Goal: Task Accomplishment & Management: Complete application form

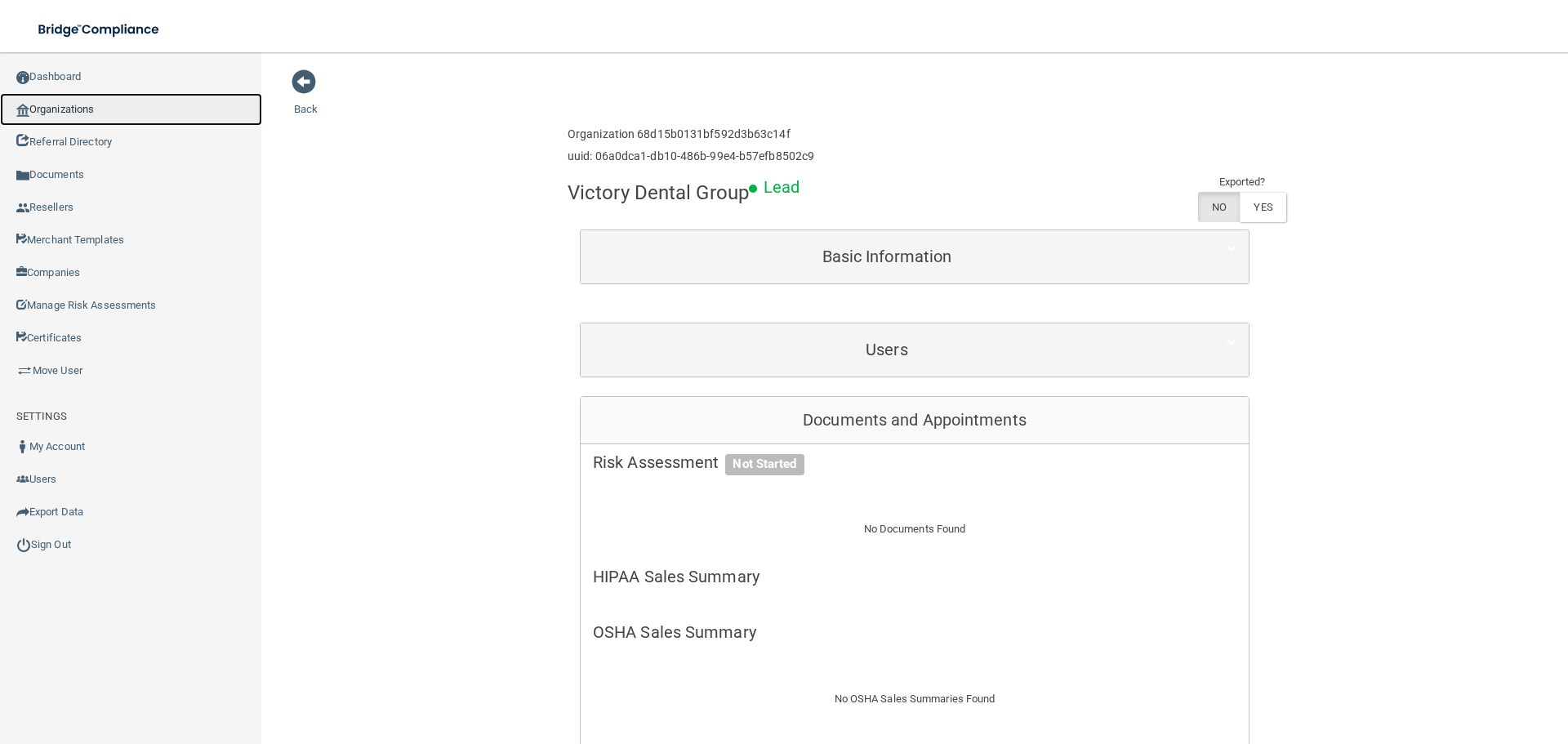
click at [94, 119] on link "Organizations" at bounding box center [130, 109] width 262 height 32
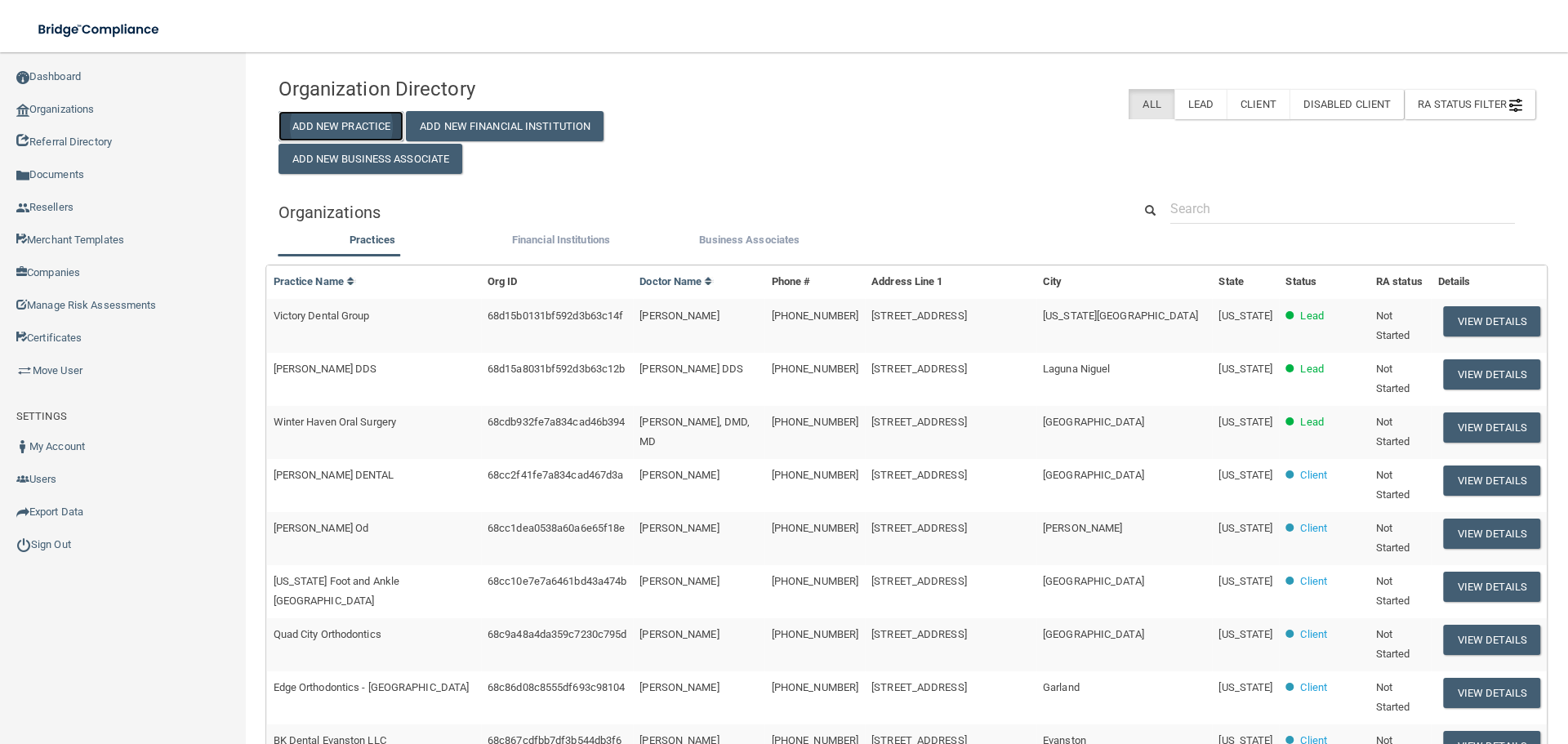
click at [305, 114] on button "Add New Practice" at bounding box center [342, 127] width 126 height 30
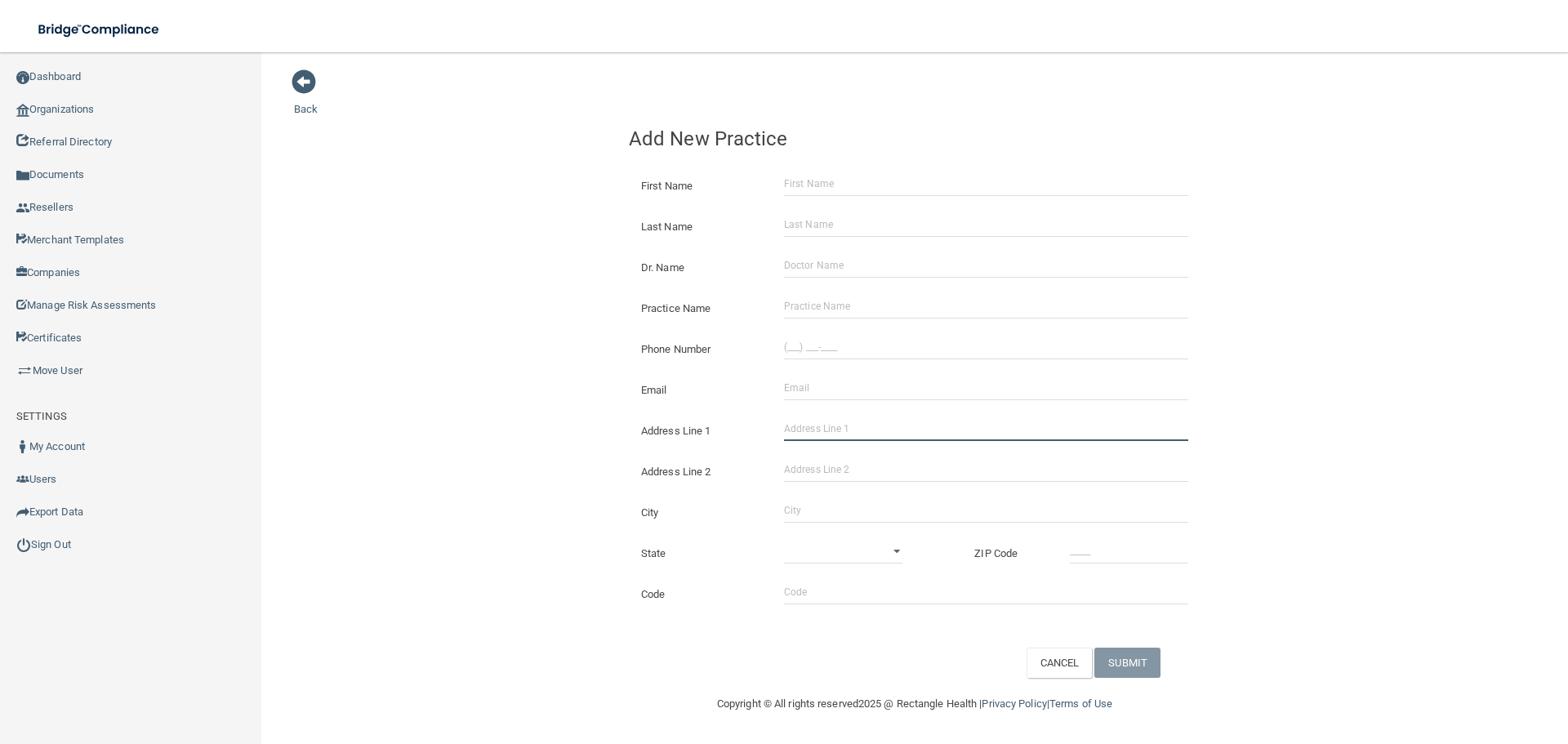
drag, startPoint x: 834, startPoint y: 429, endPoint x: 671, endPoint y: 429, distance: 163.0
click at [834, 429] on input "Address Line 1" at bounding box center [986, 429] width 404 height 25
paste input "The Oral & Facial Surgery Center of [US_STATE]"
type input "The Oral & Facial Surgery Center of [US_STATE]"
click at [863, 300] on input "Practice Name" at bounding box center [986, 306] width 404 height 25
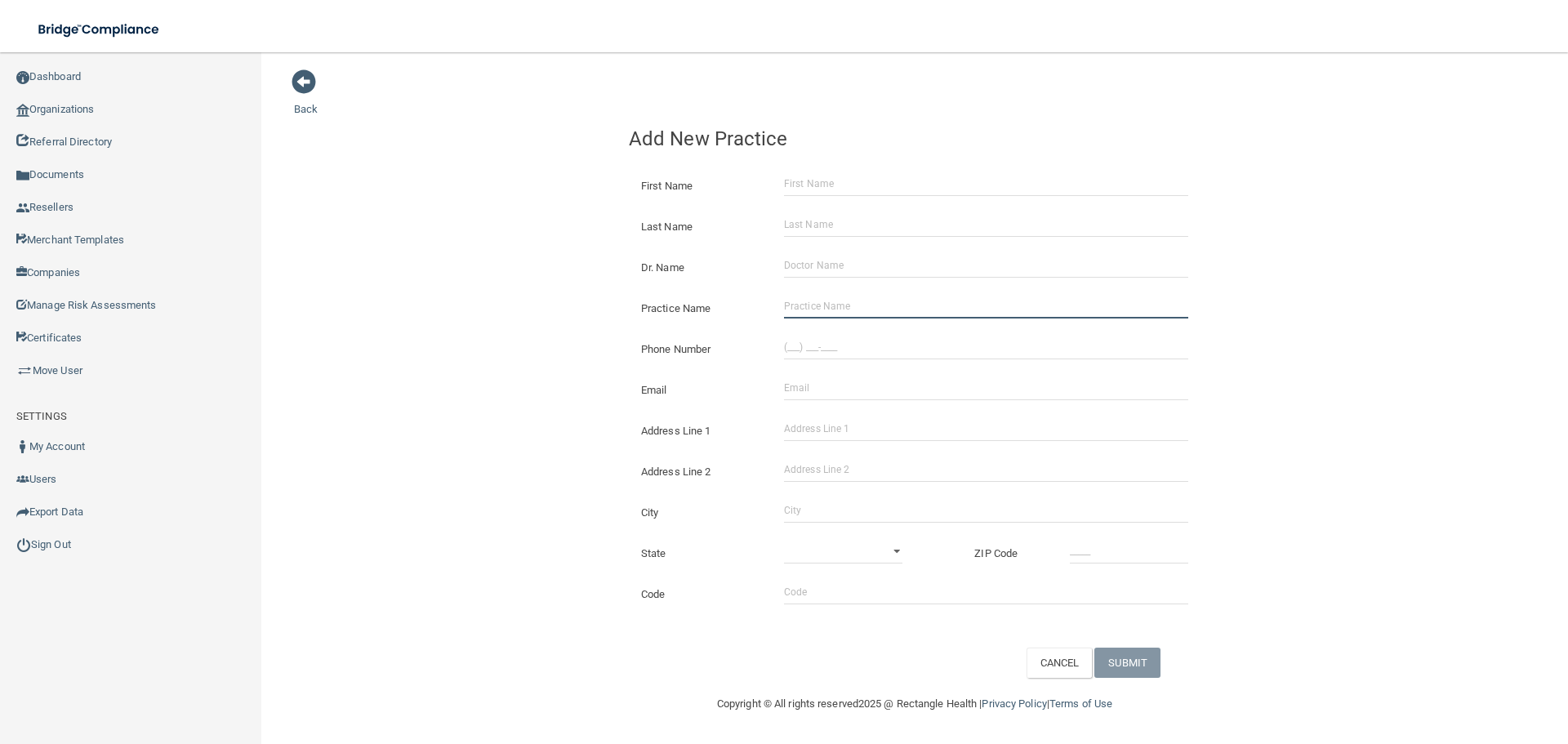
paste input "The Oral & Facial Surgery Center of [US_STATE]"
type input "The Oral & Facial Surgery Center of [US_STATE]"
click at [423, 306] on div "Back Add New Practice First Name Last Name Dr. Name Practice Name The Oral & Fa…" at bounding box center [914, 373] width 1241 height 609
drag, startPoint x: 853, startPoint y: 356, endPoint x: 704, endPoint y: 331, distance: 151.1
click at [853, 356] on input "(___) ___-____" at bounding box center [986, 347] width 404 height 25
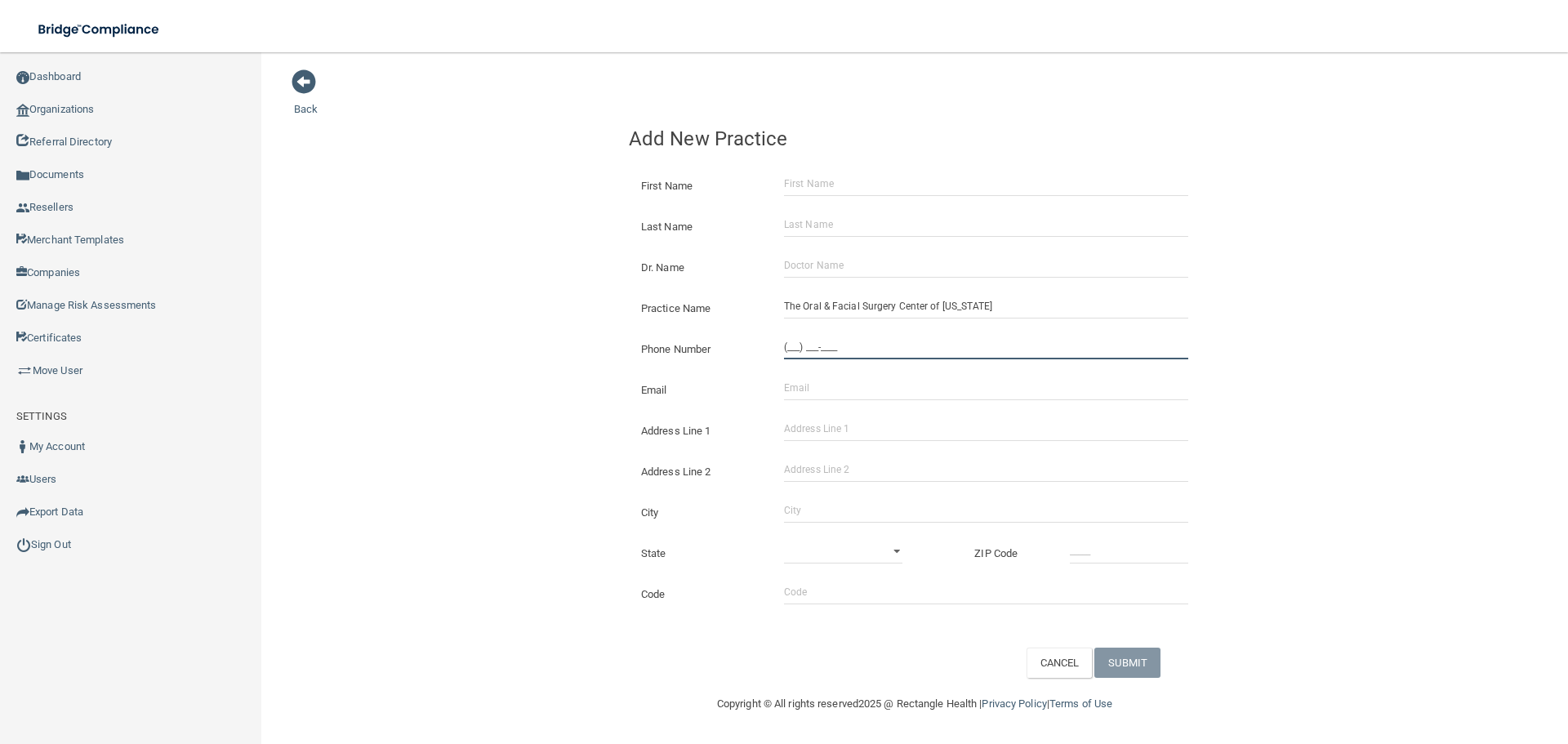
paste input "270) 737-1733"
type input "[PHONE_NUMBER]"
drag, startPoint x: 569, startPoint y: 327, endPoint x: 537, endPoint y: 345, distance: 36.7
click at [568, 327] on div "Back Add New Practice First Name Last Name Dr. Name Practice Name The Oral & Fa…" at bounding box center [914, 373] width 1241 height 609
click at [856, 425] on input "Address Line 1" at bounding box center [986, 429] width 404 height 25
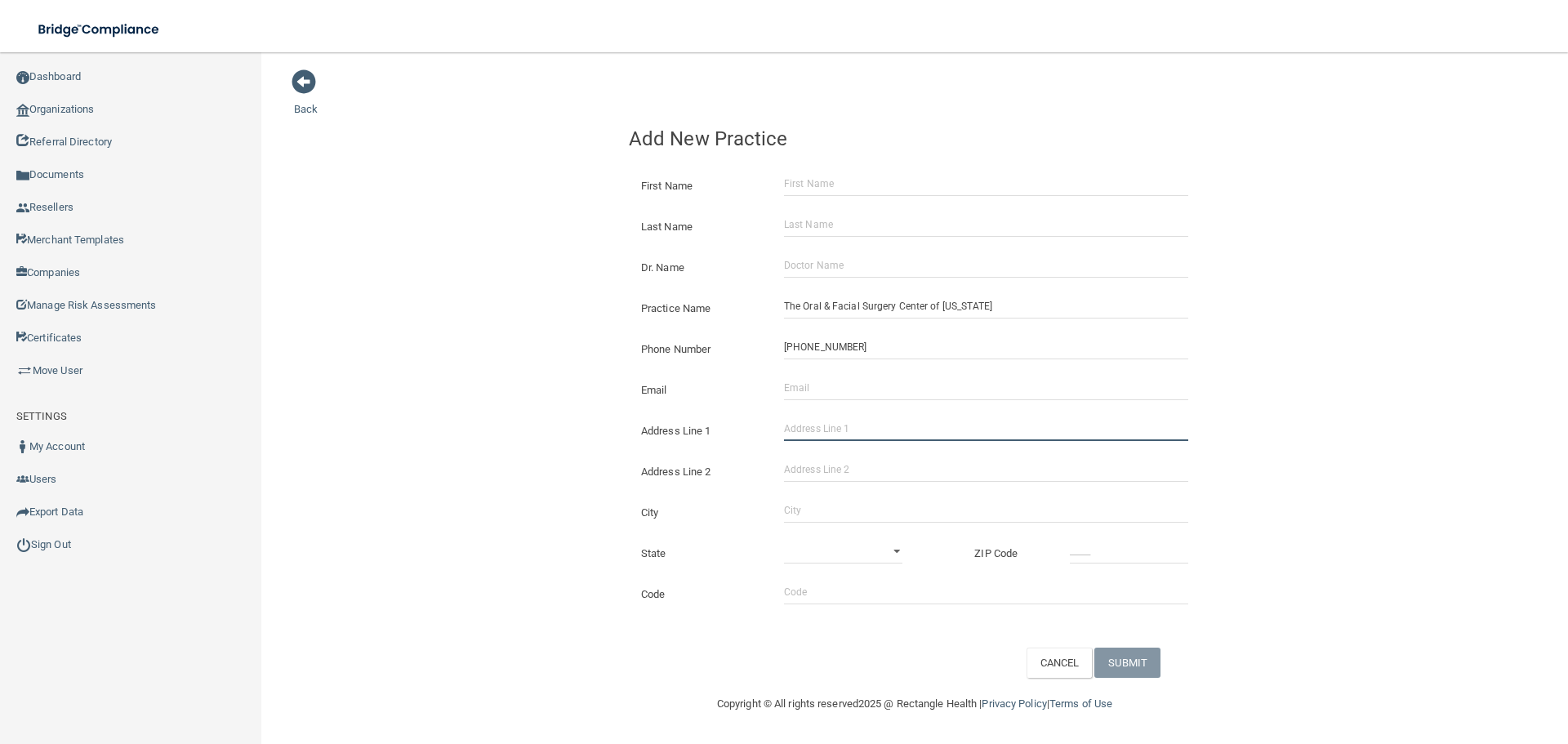
paste input "[STREET_ADDRESS][PERSON_NAME]"
type input "[STREET_ADDRESS][PERSON_NAME]"
click at [823, 507] on input "City" at bounding box center [986, 510] width 404 height 25
type input "Elizabethtown"
click at [797, 547] on select "[US_STATE] [US_STATE] [US_STATE] [US_STATE] [US_STATE] [US_STATE] [US_STATE] [U…" at bounding box center [843, 551] width 118 height 25
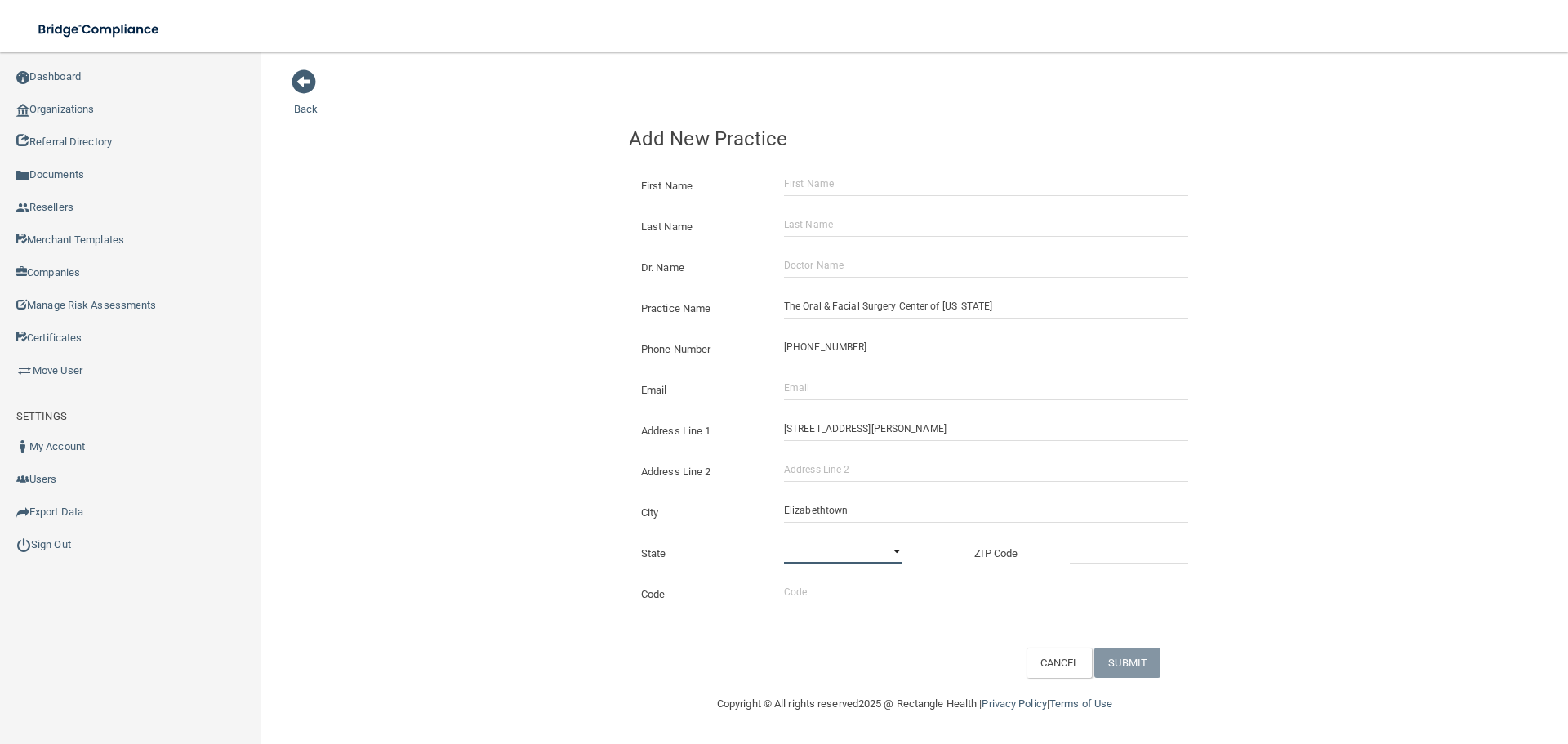
select select "17"
click at [784, 538] on select "[US_STATE] [US_STATE] [US_STATE] [US_STATE] [US_STATE] [US_STATE] [US_STATE] [U…" at bounding box center [843, 551] width 118 height 25
click at [1105, 557] on input "_____" at bounding box center [1128, 551] width 118 height 25
type input "42701"
click at [539, 518] on div "Back Add New Practice First Name Last Name Dr. Name Practice Name The Oral & Fa…" at bounding box center [914, 373] width 1241 height 609
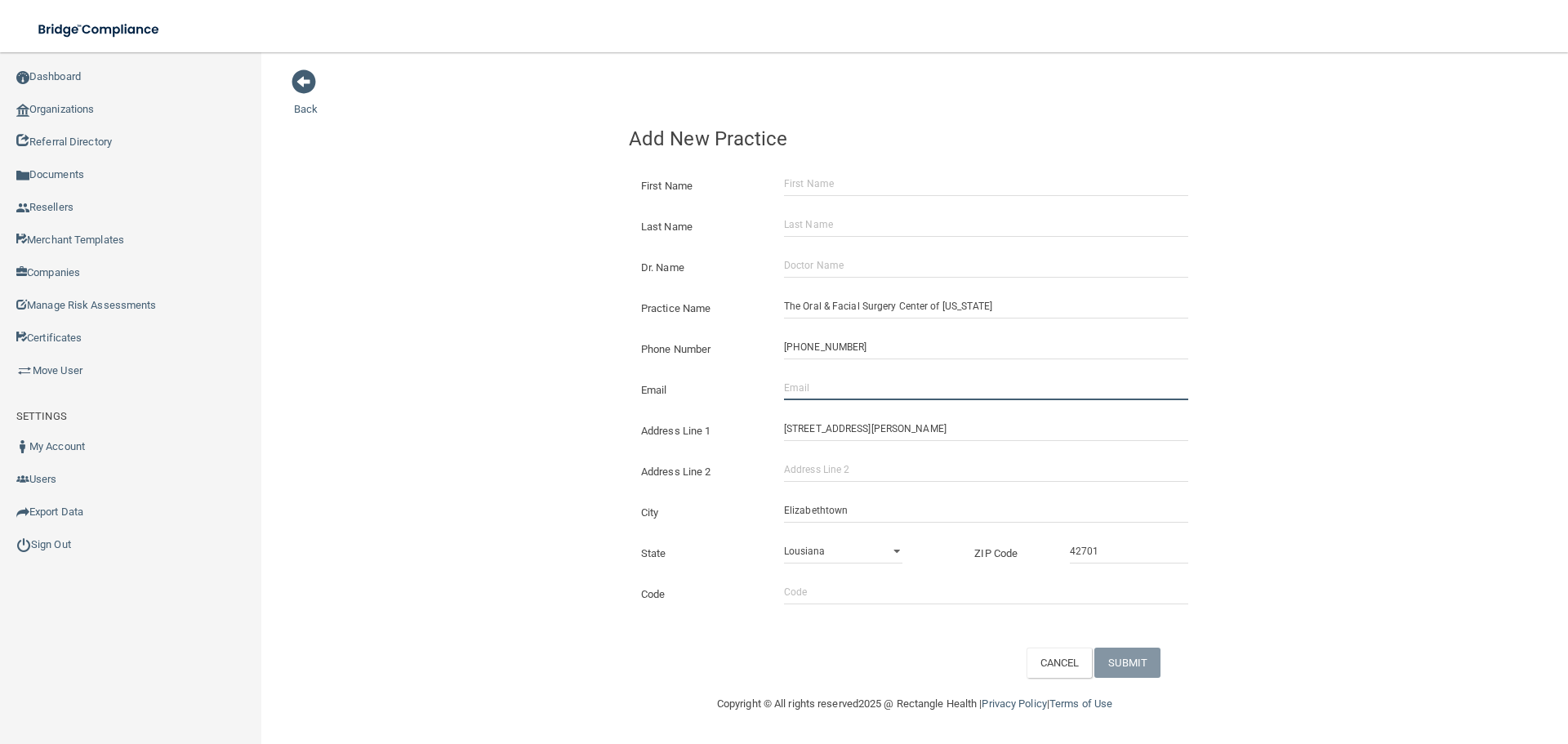
drag, startPoint x: 805, startPoint y: 394, endPoint x: 722, endPoint y: 384, distance: 83.6
click at [805, 394] on input "Email" at bounding box center [986, 388] width 404 height 25
paste input "[EMAIL_ADDRESS][DOMAIN_NAME]"
type input "[EMAIL_ADDRESS][DOMAIN_NAME]"
click at [473, 372] on div "Back Add New Practice First Name Last Name Dr. Name Practice Name The Oral & Fa…" at bounding box center [914, 373] width 1241 height 609
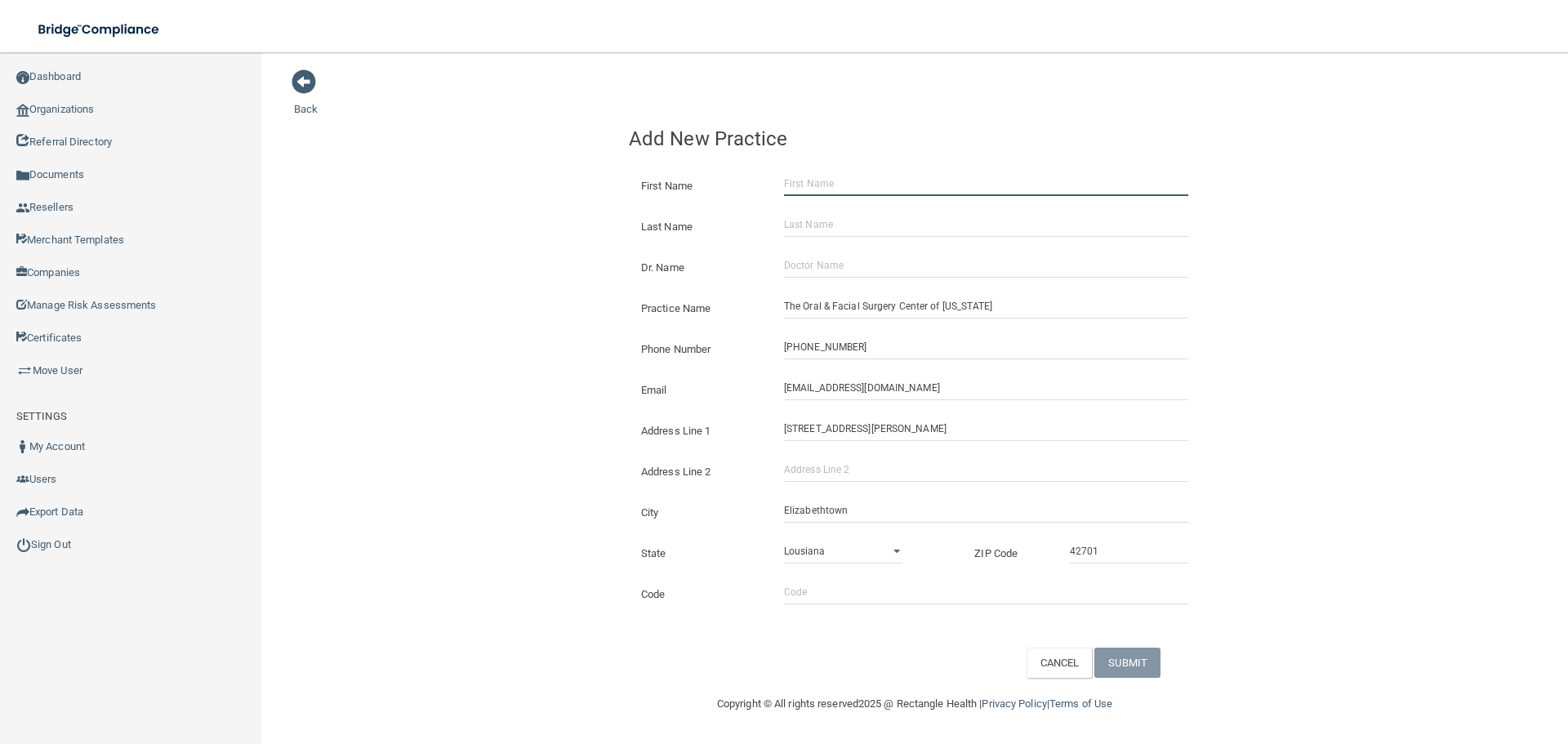
click at [829, 184] on input "First Name" at bounding box center [986, 184] width 404 height 25
paste input "[PERSON_NAME]"
drag, startPoint x: 809, startPoint y: 187, endPoint x: 634, endPoint y: 207, distance: 176.1
click at [610, 203] on div "Back Add New Practice First Name [PERSON_NAME] Last Name Dr. Name Practice Name…" at bounding box center [914, 373] width 1241 height 609
click at [828, 177] on input "[PERSON_NAME]" at bounding box center [986, 184] width 404 height 25
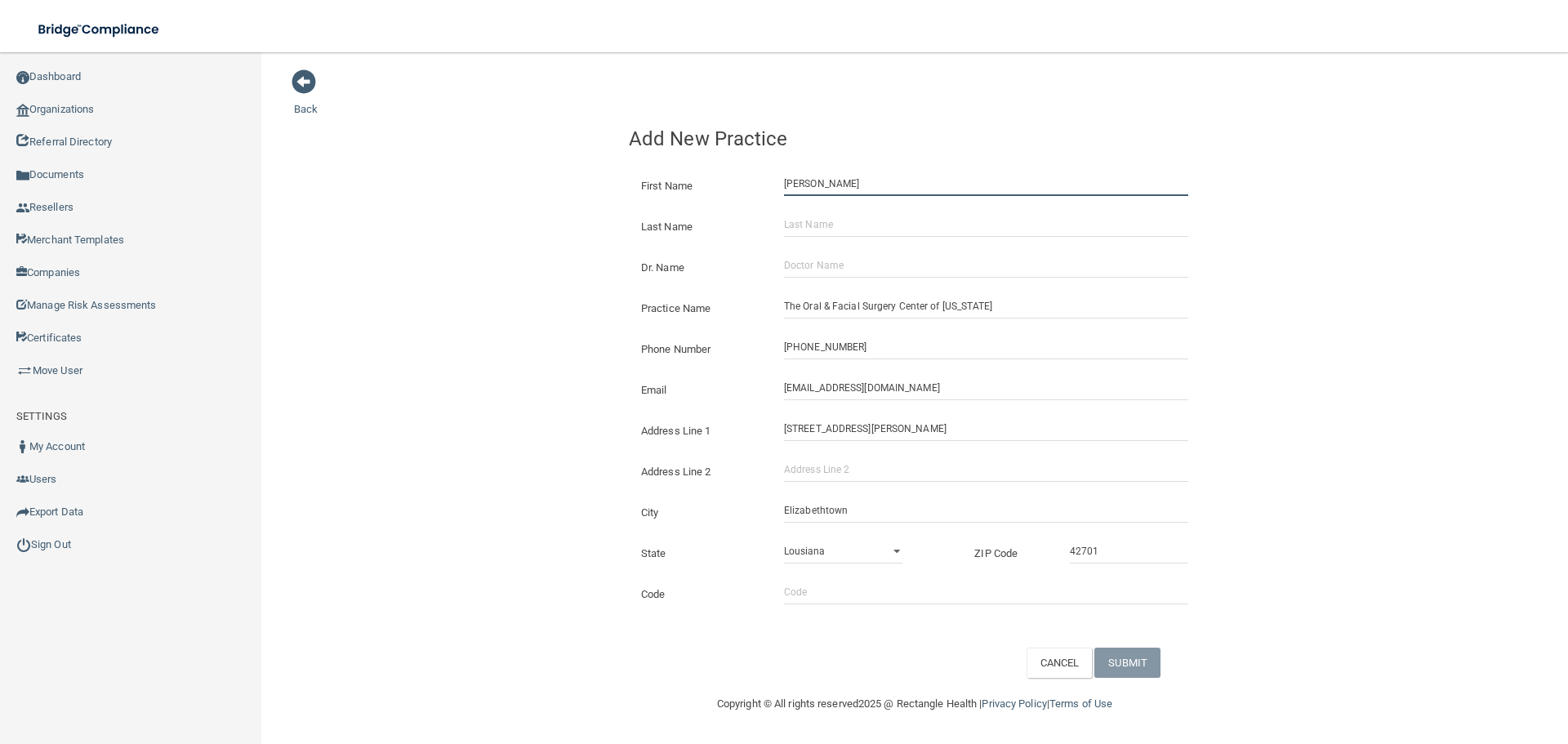
click at [828, 177] on input "[PERSON_NAME]" at bounding box center [986, 184] width 404 height 25
type input "[PERSON_NAME]"
click at [795, 227] on input "Last Name" at bounding box center [986, 225] width 404 height 25
paste input "[PERSON_NAME]"
type input "[PERSON_NAME]"
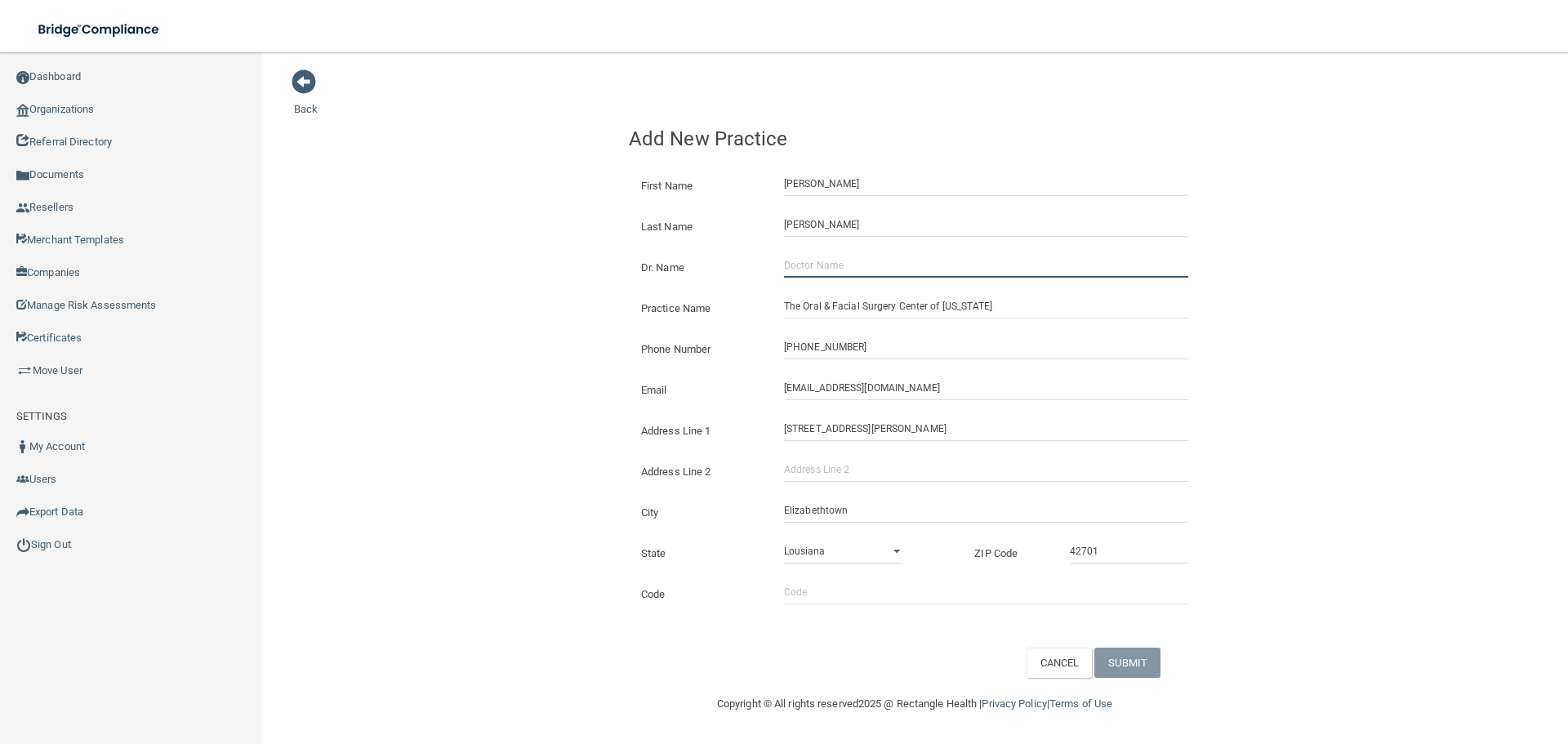
drag, startPoint x: 865, startPoint y: 270, endPoint x: 809, endPoint y: 270, distance: 56.0
click at [865, 270] on input "Dr. Name" at bounding box center [986, 265] width 404 height 25
paste input "[PERSON_NAME], MD, DMD"
type input "[PERSON_NAME], MD, DMD"
click at [480, 262] on div "Back Add New Practice First Name [PERSON_NAME] Last Name [PERSON_NAME] Dr. Name…" at bounding box center [914, 373] width 1241 height 609
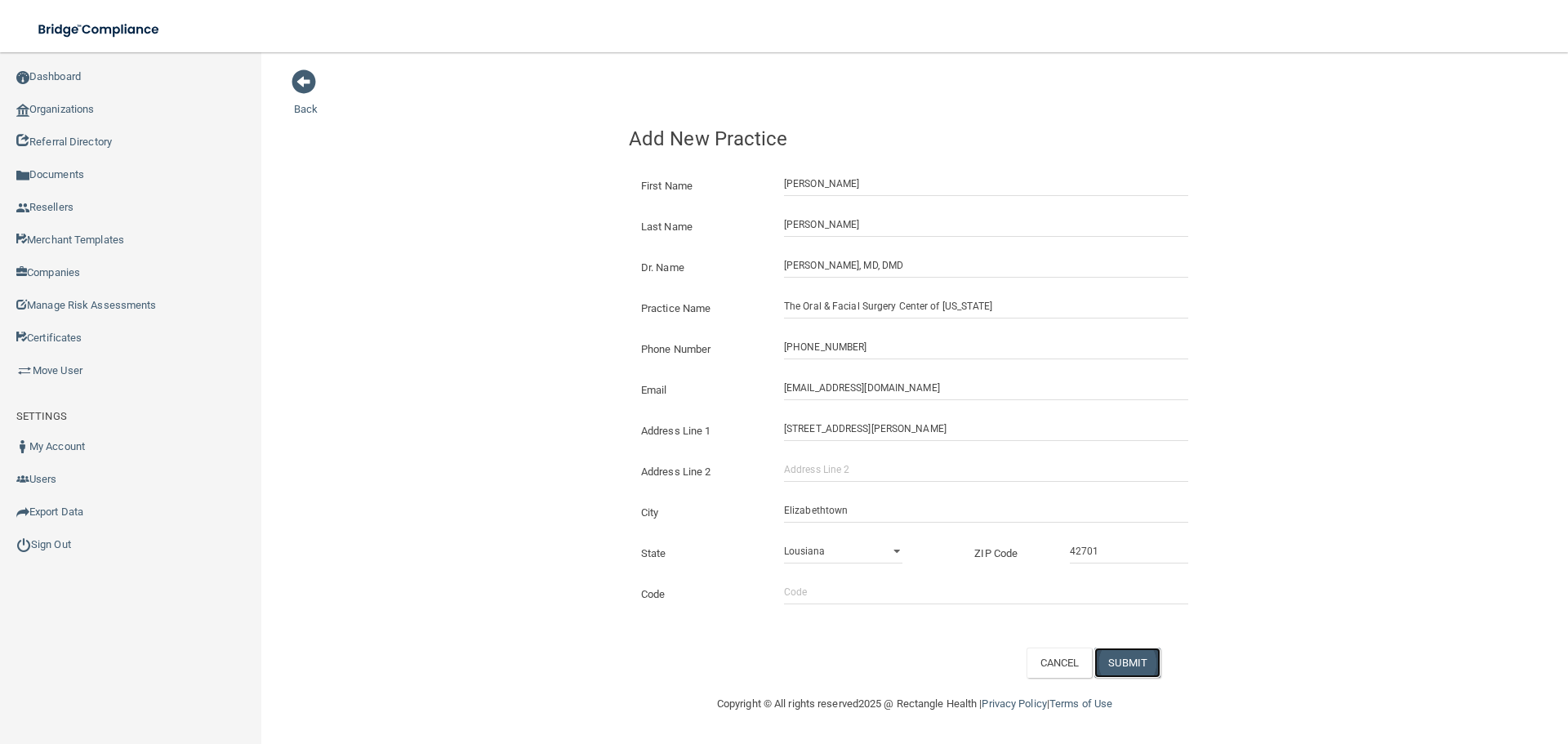
click at [1149, 666] on button "SUBMIT" at bounding box center [1127, 662] width 67 height 30
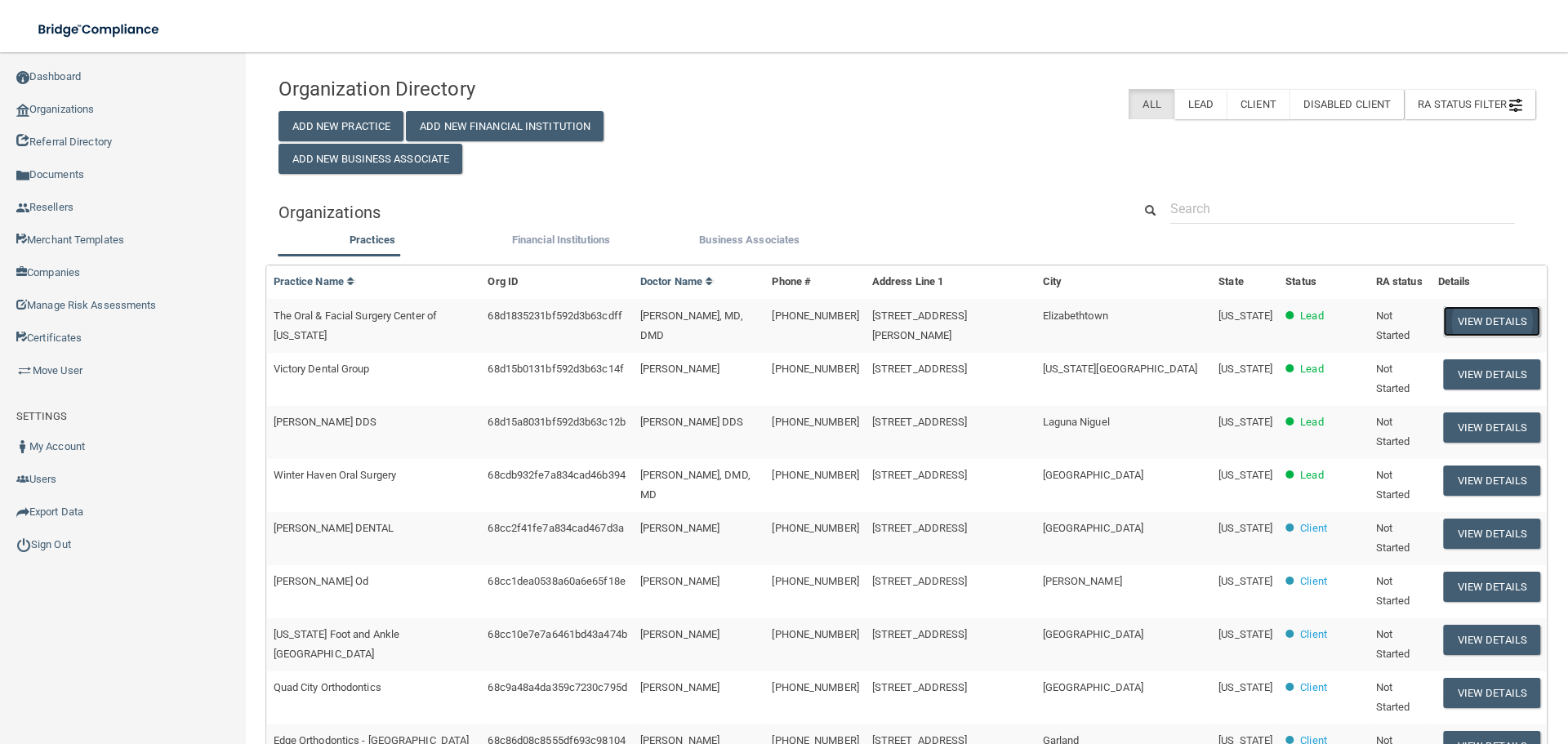
click at [1443, 320] on button "View Details" at bounding box center [1491, 322] width 96 height 30
